Goal: Transaction & Acquisition: Download file/media

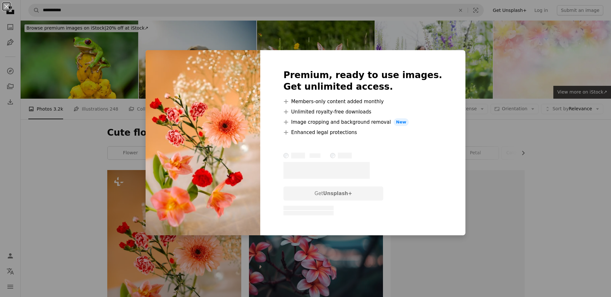
scroll to position [97, 0]
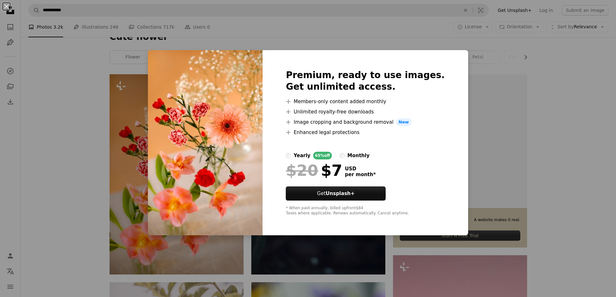
click at [598, 199] on div "An X shape Premium, ready to use images. Get unlimited access. A plus sign Memb…" at bounding box center [308, 148] width 616 height 297
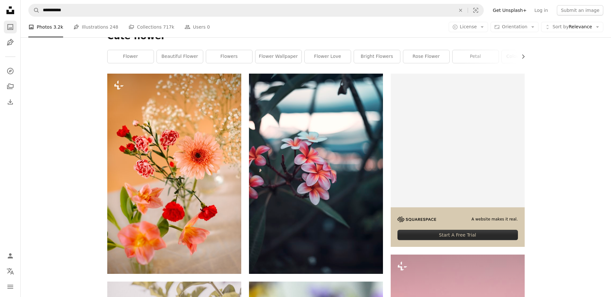
click at [9, 22] on link "A photo" at bounding box center [10, 27] width 13 height 13
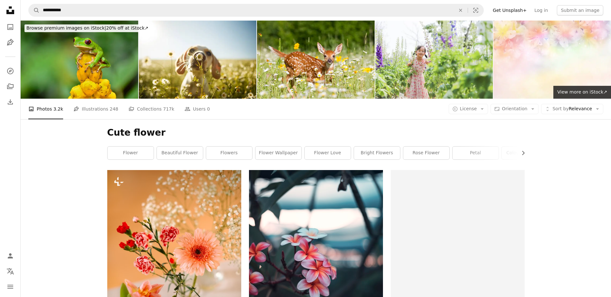
scroll to position [97, 0]
